Goal: Information Seeking & Learning: Find specific fact

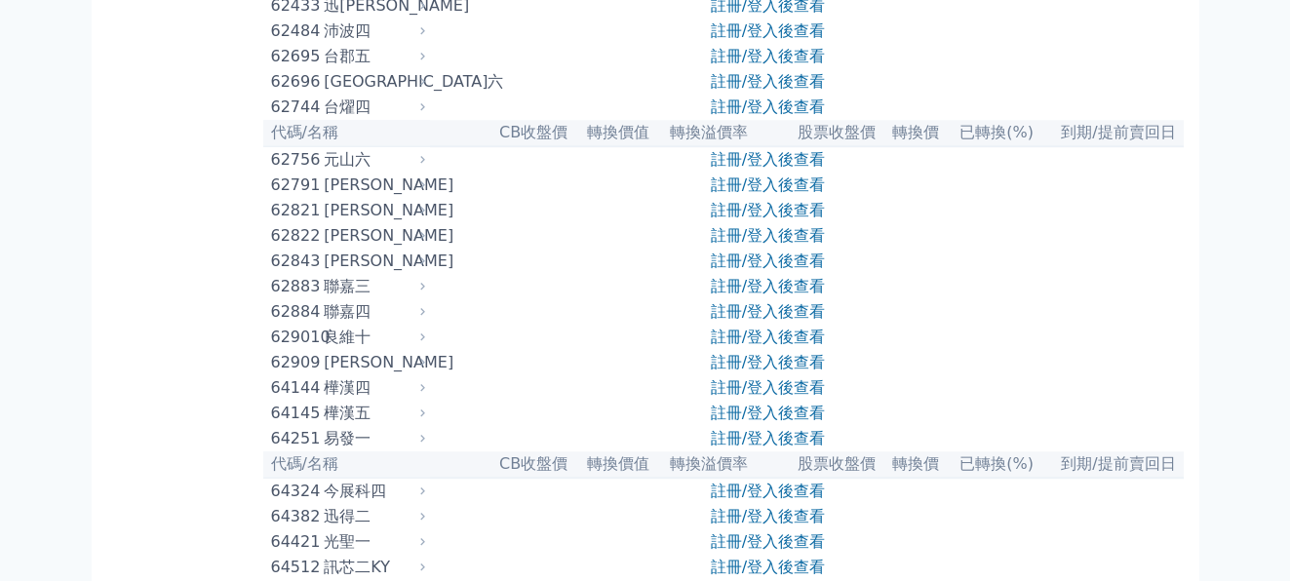
scroll to position [7705, 0]
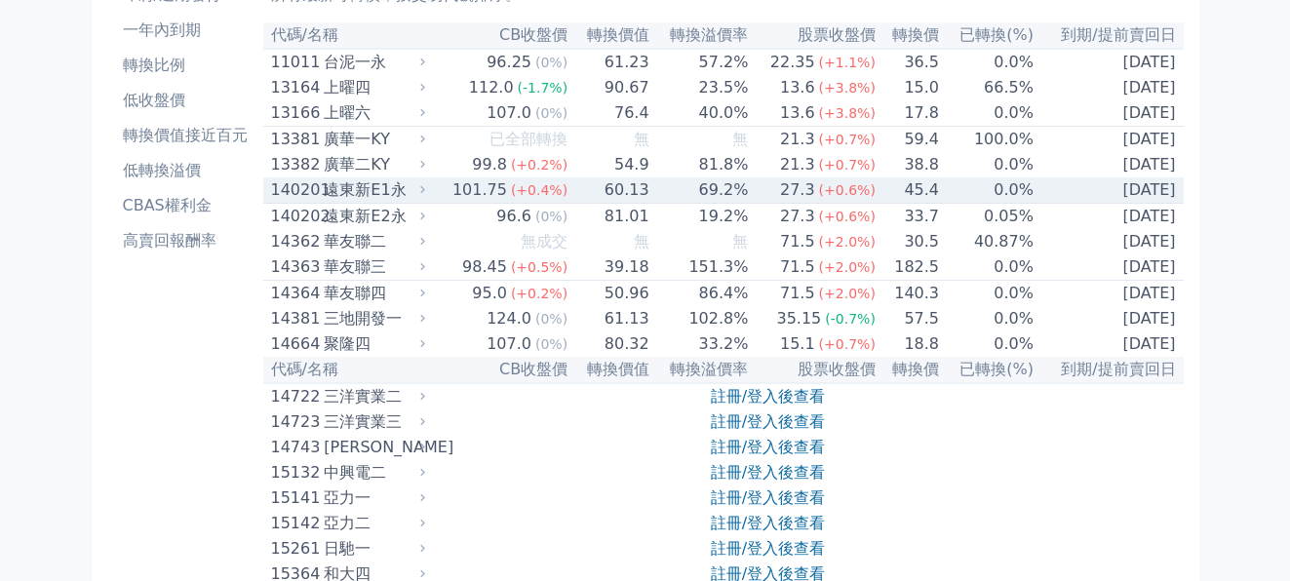
scroll to position [0, 0]
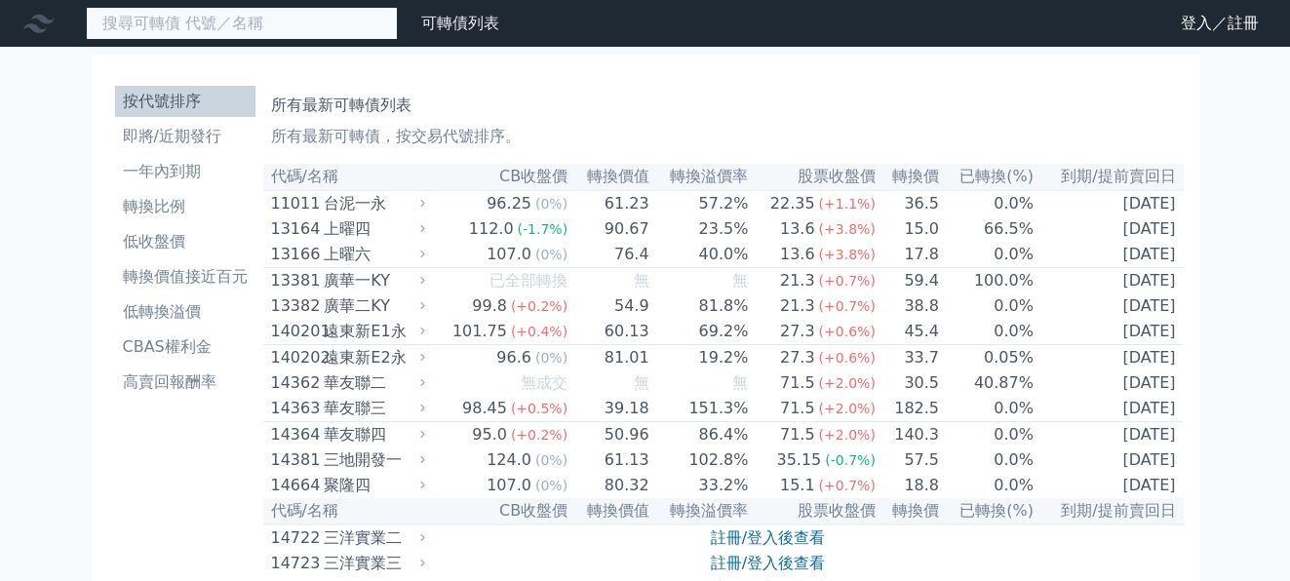
click at [231, 15] on input at bounding box center [242, 23] width 312 height 33
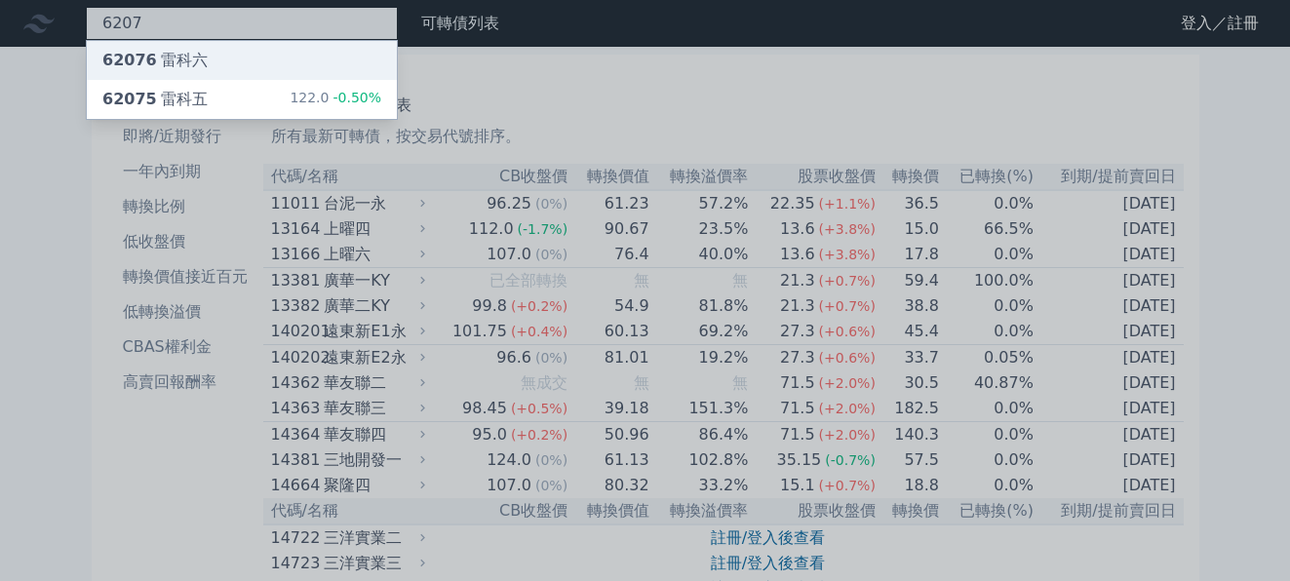
type input "6207"
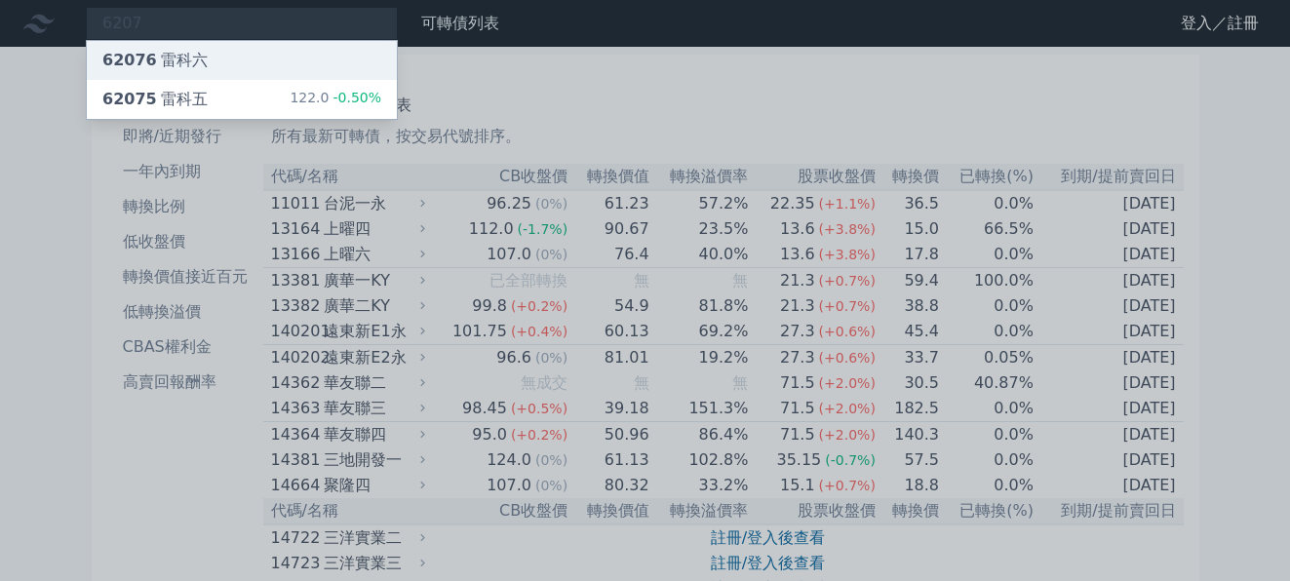
click at [218, 70] on div "62076 雷科六" at bounding box center [242, 60] width 310 height 39
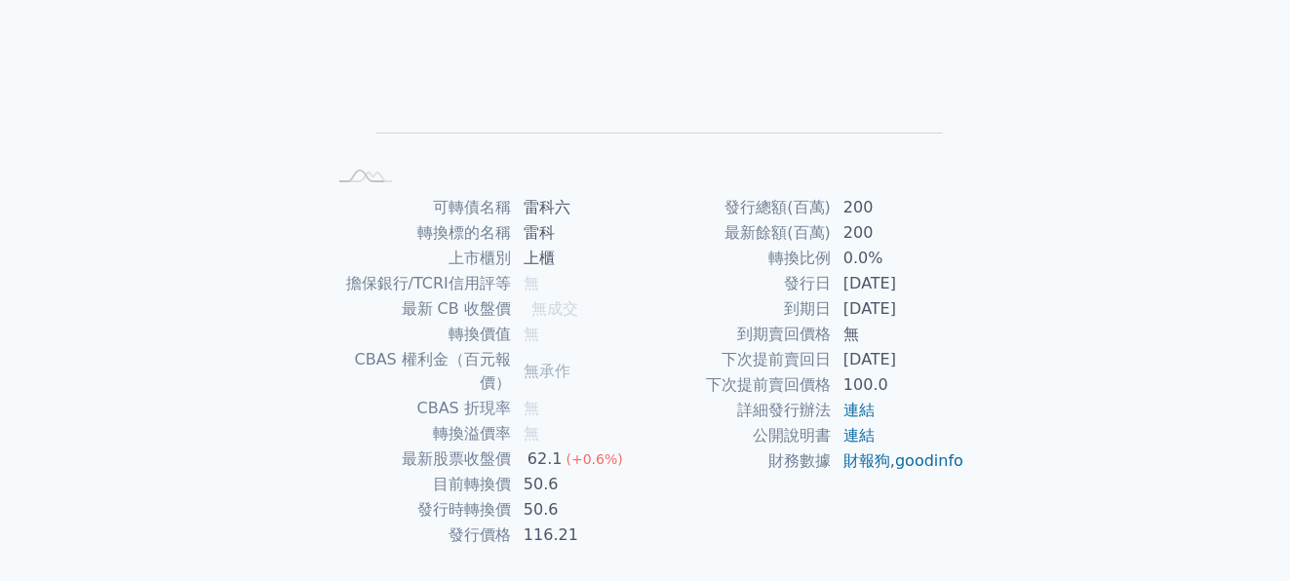
scroll to position [322, 0]
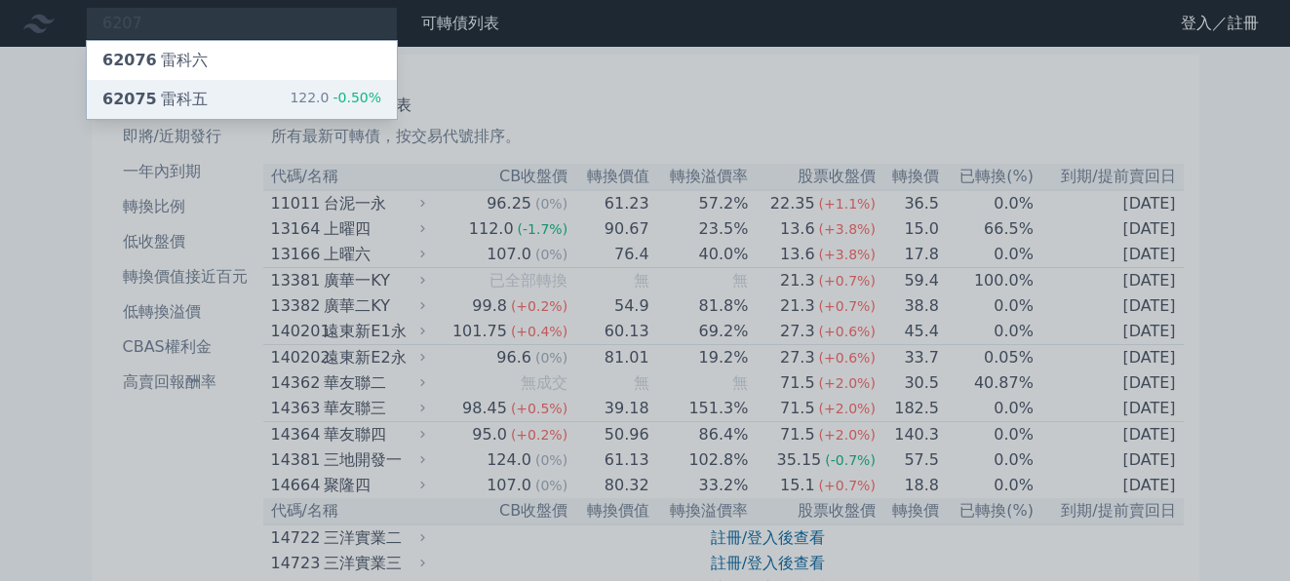
click at [214, 90] on div "62075 雷科五 122.0 -0.50%" at bounding box center [242, 99] width 310 height 39
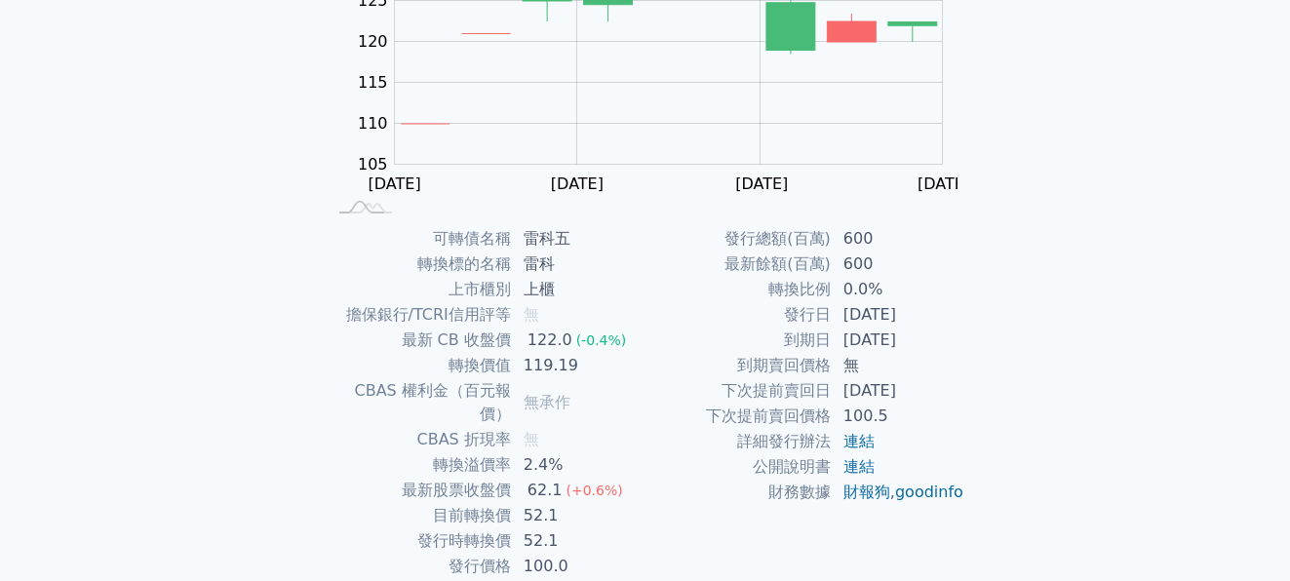
scroll to position [322, 0]
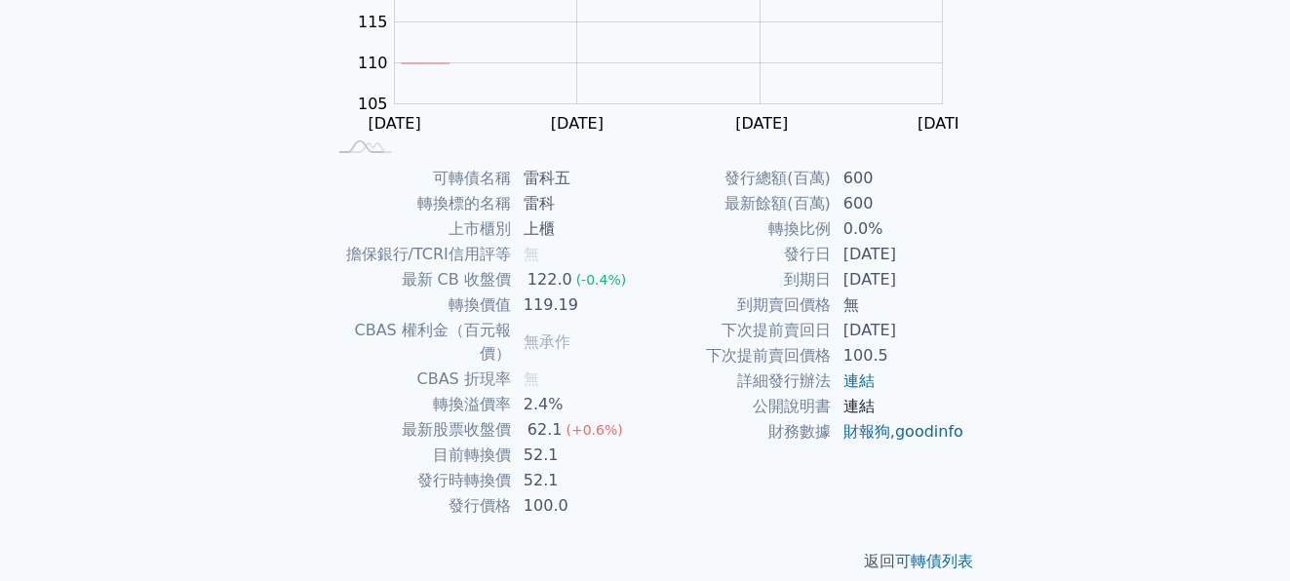
click at [858, 406] on link "連結" at bounding box center [859, 406] width 31 height 19
